Goal: Task Accomplishment & Management: Manage account settings

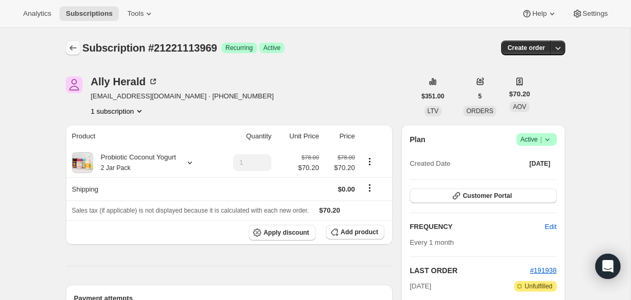
click at [74, 53] on icon "Subscriptions" at bounding box center [73, 48] width 11 height 11
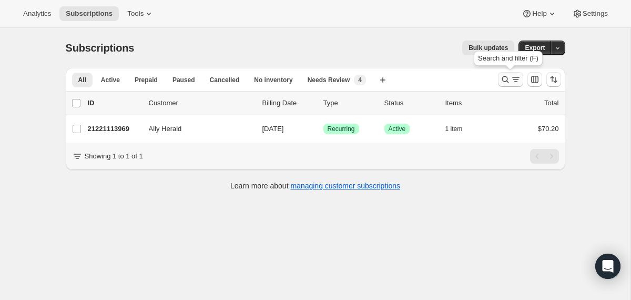
click at [500, 84] on icon "Search and filter results" at bounding box center [505, 79] width 11 height 11
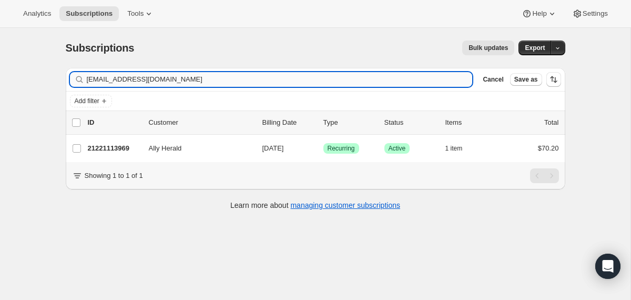
click at [409, 81] on input "[EMAIL_ADDRESS][DOMAIN_NAME]" at bounding box center [280, 79] width 386 height 15
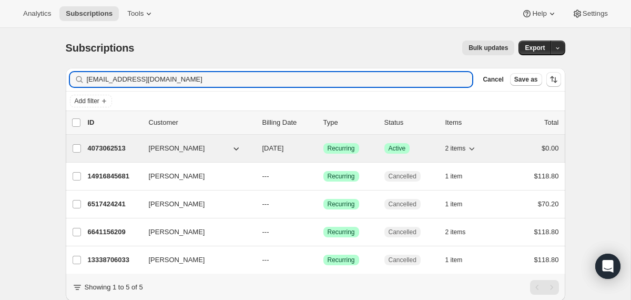
type input "[EMAIL_ADDRESS][DOMAIN_NAME]"
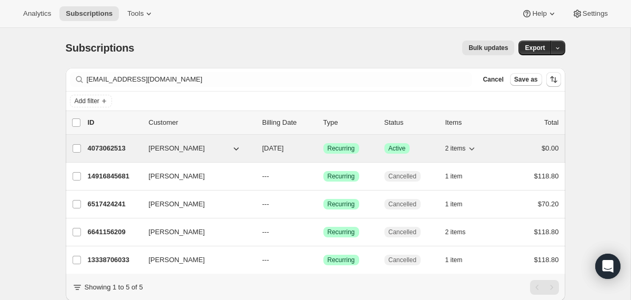
click at [264, 151] on span "[DATE]" at bounding box center [273, 148] width 22 height 8
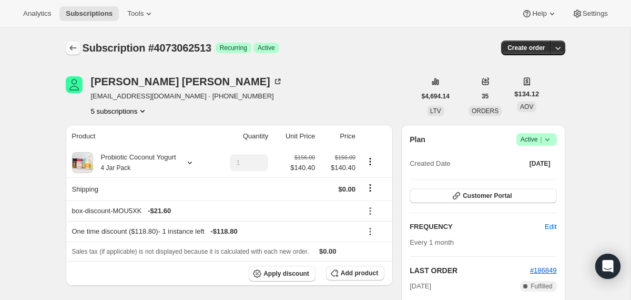
click at [74, 49] on icon "Subscriptions" at bounding box center [73, 48] width 11 height 11
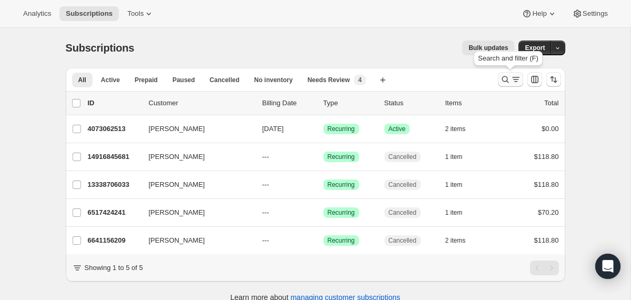
click at [505, 80] on icon "Search and filter results" at bounding box center [505, 79] width 11 height 11
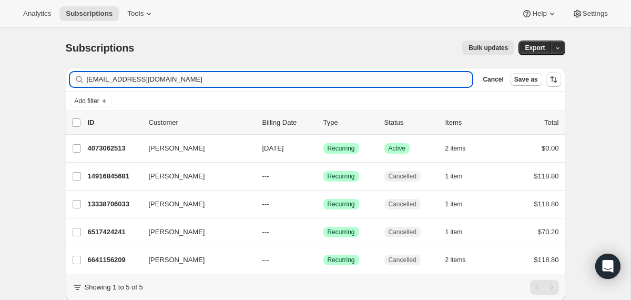
click at [402, 75] on input "[EMAIL_ADDRESS][DOMAIN_NAME]" at bounding box center [280, 79] width 386 height 15
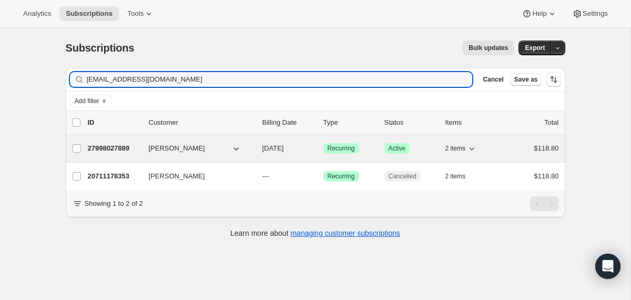
type input "[EMAIL_ADDRESS][DOMAIN_NAME]"
click at [258, 154] on div "27998027889 [PERSON_NAME] [DATE] Success Recurring Success Active 2 items $118.…" at bounding box center [323, 148] width 471 height 15
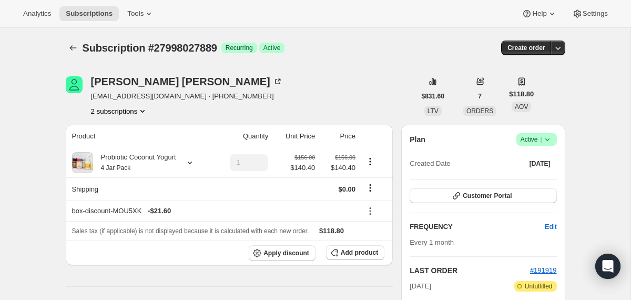
click at [549, 138] on icon at bounding box center [547, 139] width 11 height 11
click at [511, 178] on span "Cancel subscription" at bounding box center [532, 178] width 59 height 8
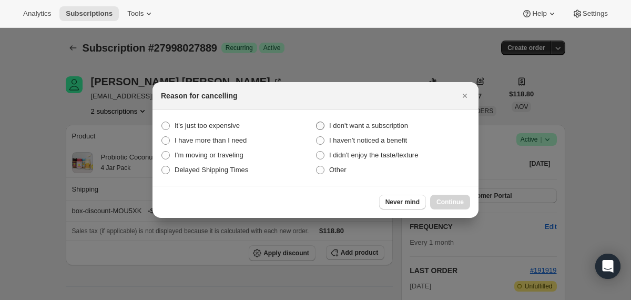
click at [378, 124] on span "I don't want a subscription" at bounding box center [368, 126] width 79 height 8
click at [317, 122] on subscription "I don't want a subscription" at bounding box center [316, 122] width 1 height 1
radio subscription "true"
click at [448, 199] on span "Continue" at bounding box center [450, 202] width 27 height 8
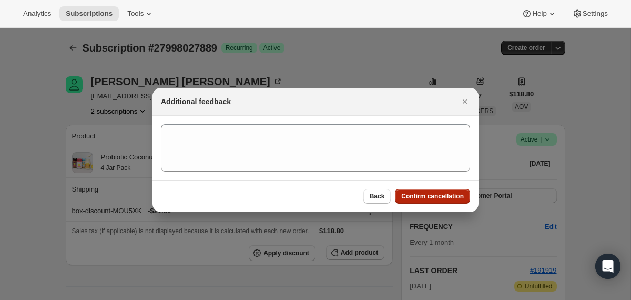
click at [448, 199] on span "Confirm cancellation" at bounding box center [432, 196] width 63 height 8
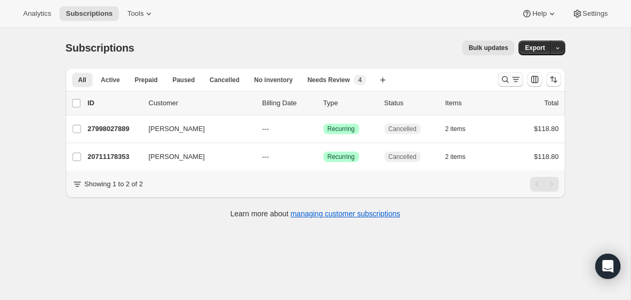
click at [504, 83] on icon "Search and filter results" at bounding box center [505, 79] width 11 height 11
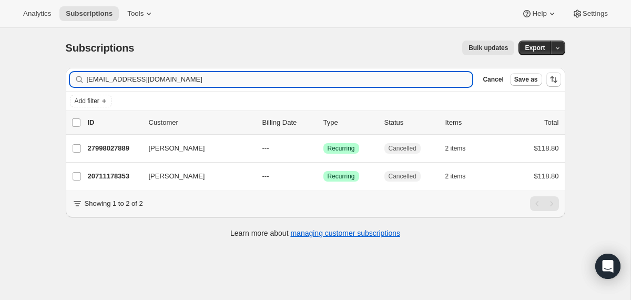
click at [385, 84] on input "[EMAIL_ADDRESS][DOMAIN_NAME]" at bounding box center [280, 79] width 386 height 15
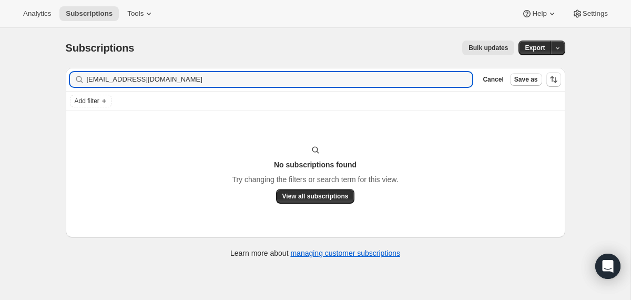
type input "[EMAIL_ADDRESS][DOMAIN_NAME]"
